Goal: Task Accomplishment & Management: Use online tool/utility

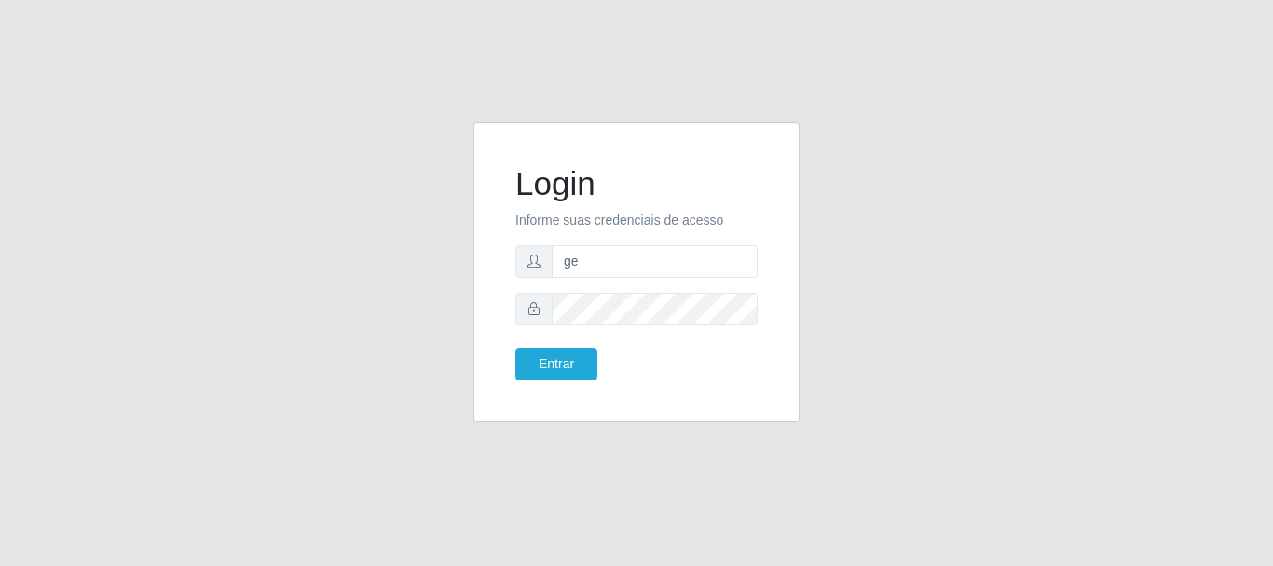
type input "g"
click at [612, 274] on input "text" at bounding box center [655, 261] width 206 height 33
click at [617, 256] on input "text" at bounding box center [655, 261] width 206 height 33
type input "[EMAIL_ADDRESS][DOMAIN_NAME]"
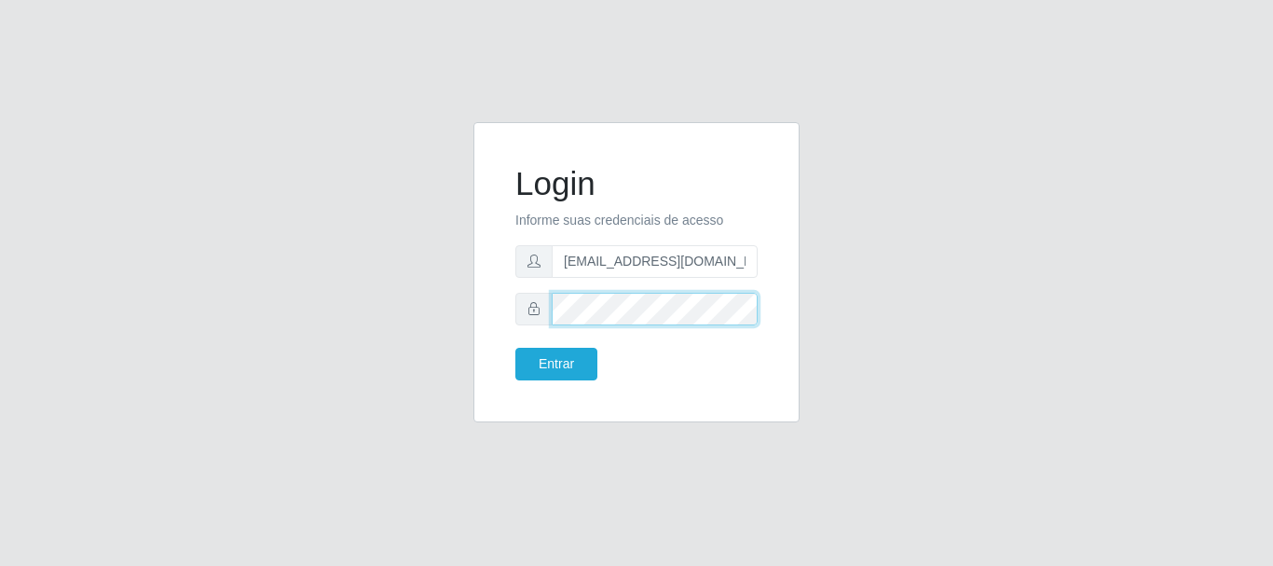
click at [515, 348] on button "Entrar" at bounding box center [556, 364] width 82 height 33
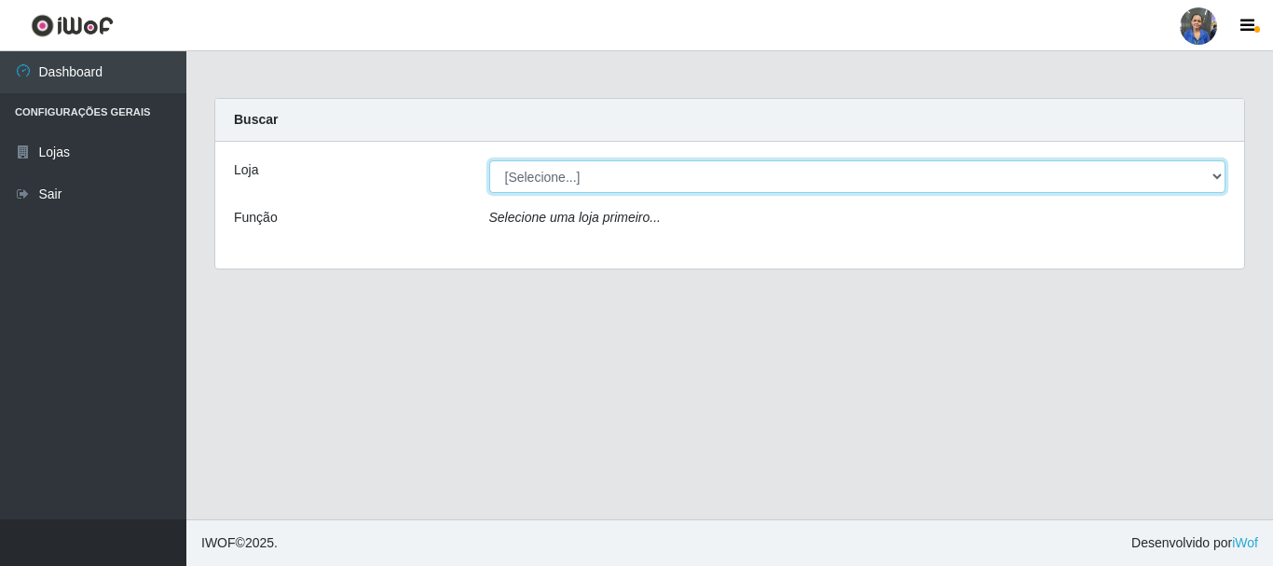
click at [650, 173] on select "[Selecione...] SuperFácil Atacado - Rodoviária" at bounding box center [857, 176] width 737 height 33
click at [489, 160] on select "[Selecione...] SuperFácil Atacado - Rodoviária" at bounding box center [857, 176] width 737 height 33
click at [647, 173] on select "[Selecione...] SuperFácil Atacado - Rodoviária" at bounding box center [857, 176] width 737 height 33
select select "400"
click at [489, 160] on select "[Selecione...] SuperFácil Atacado - Rodoviária" at bounding box center [857, 176] width 737 height 33
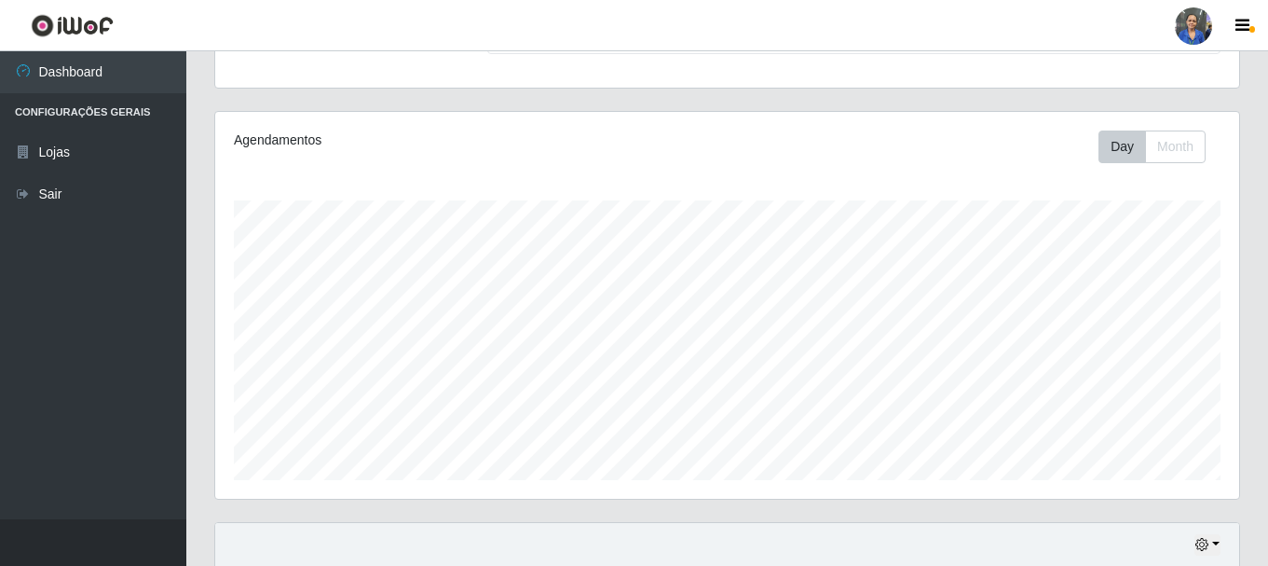
scroll to position [373, 0]
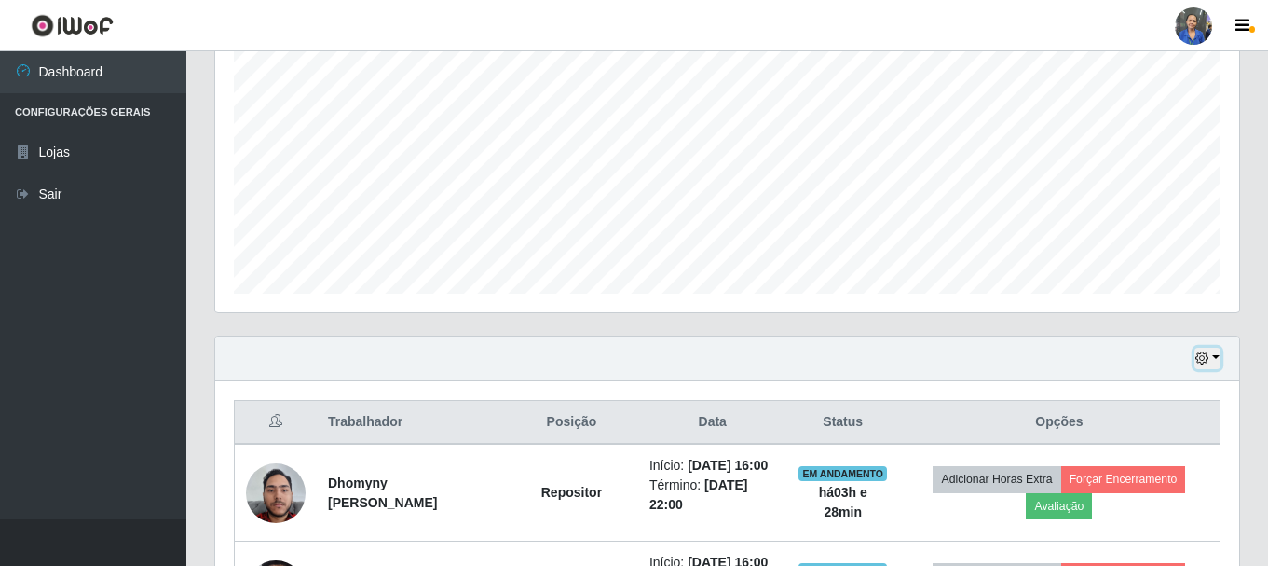
click at [1202, 349] on button "button" at bounding box center [1208, 358] width 26 height 21
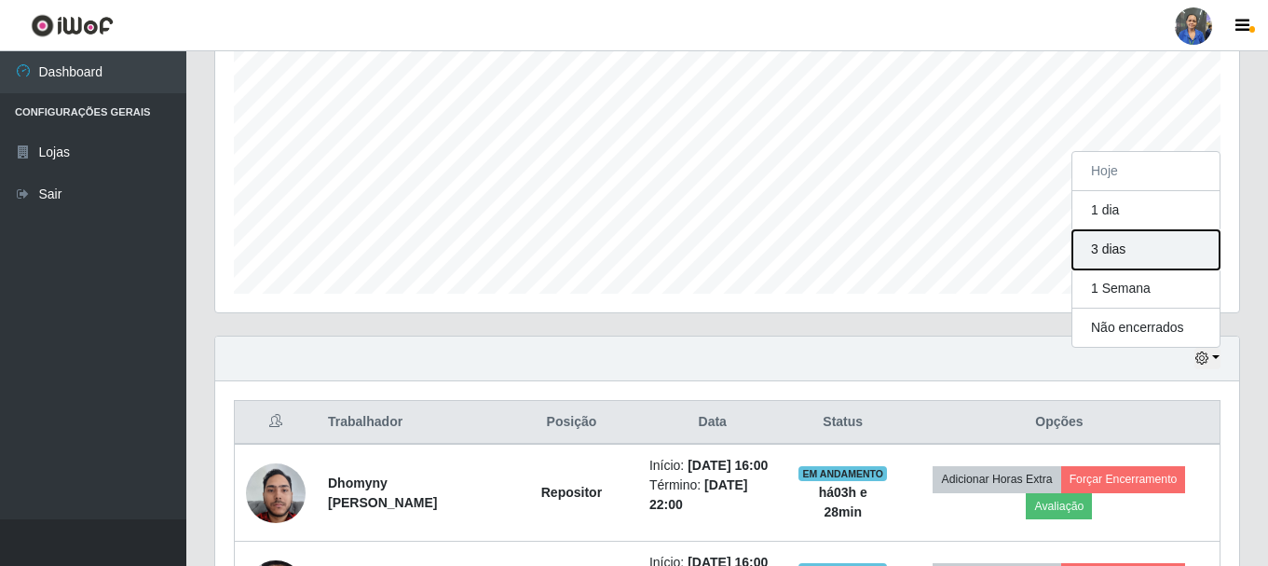
click at [1099, 248] on button "3 dias" at bounding box center [1146, 249] width 147 height 39
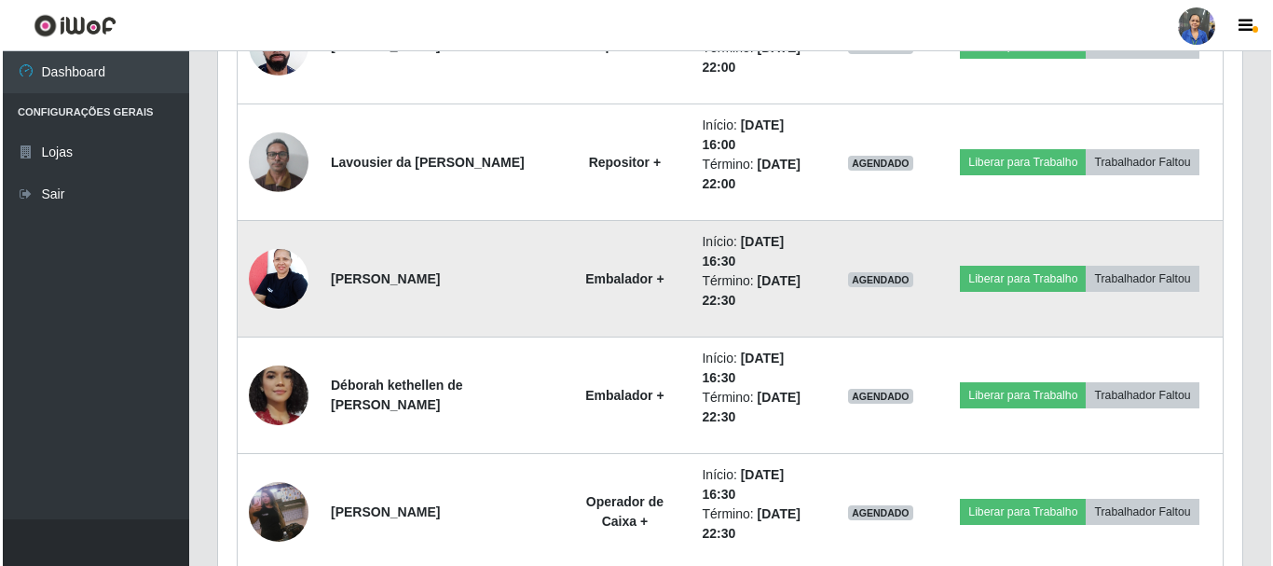
scroll to position [2609, 0]
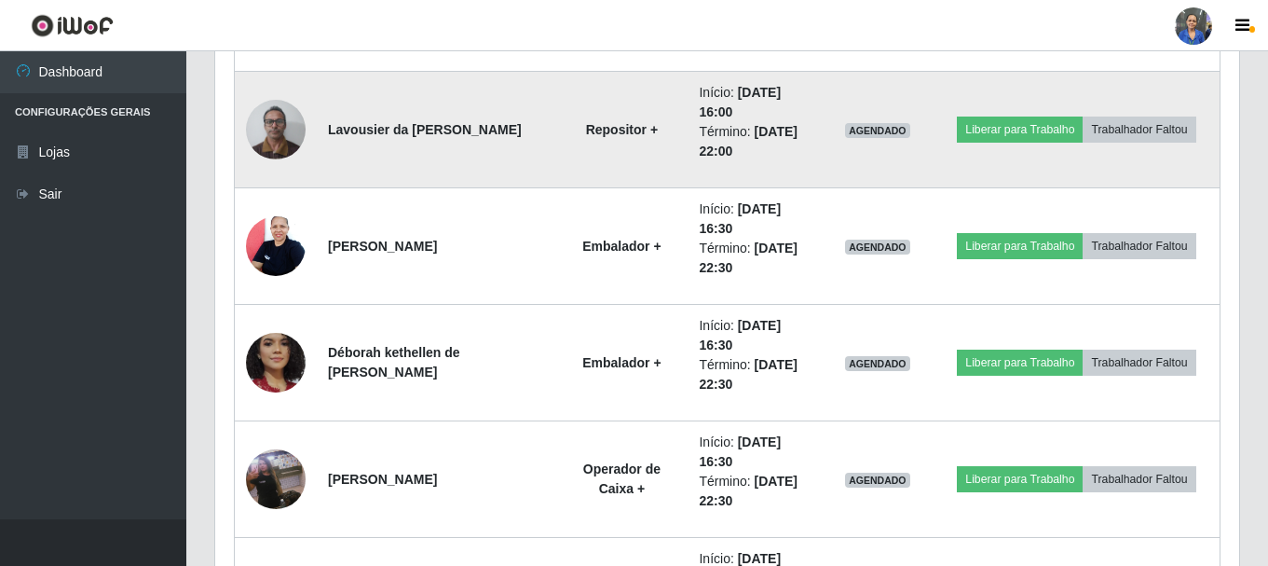
click at [294, 115] on img at bounding box center [276, 128] width 60 height 79
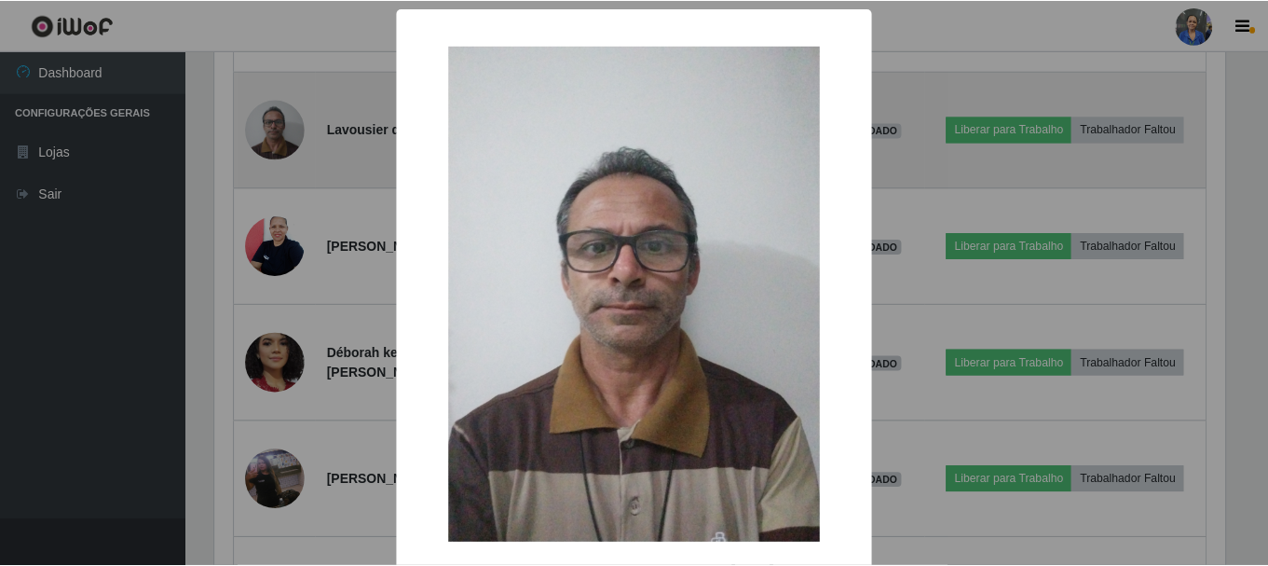
scroll to position [387, 1015]
click at [294, 115] on div "× OK Cancel" at bounding box center [636, 283] width 1273 height 566
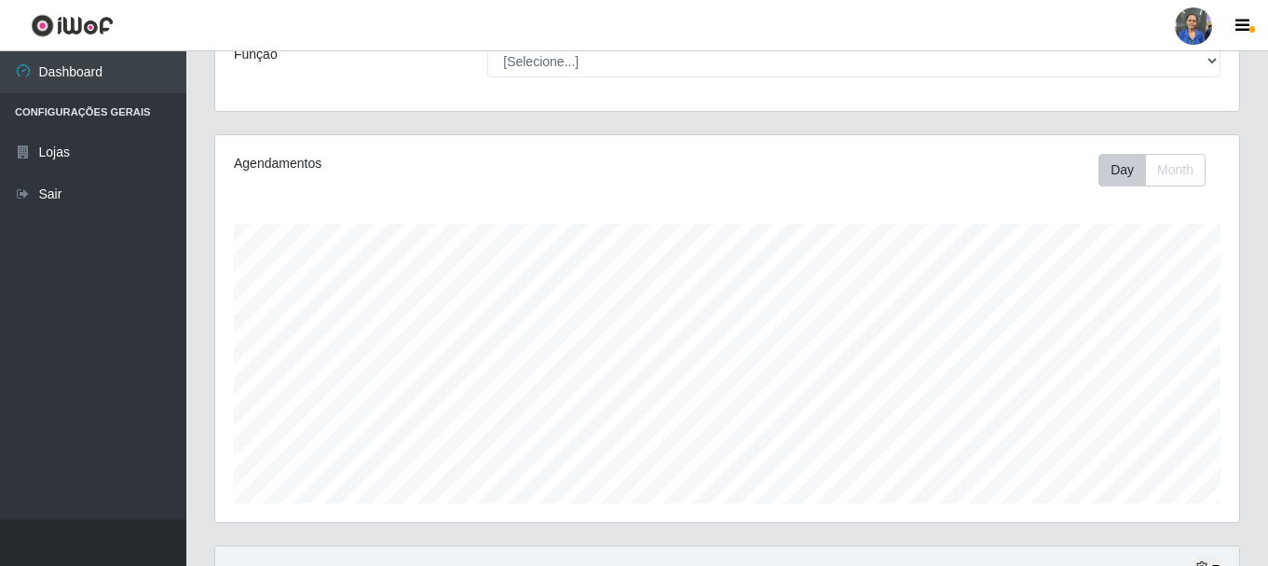
scroll to position [0, 0]
